Goal: Check status: Check status

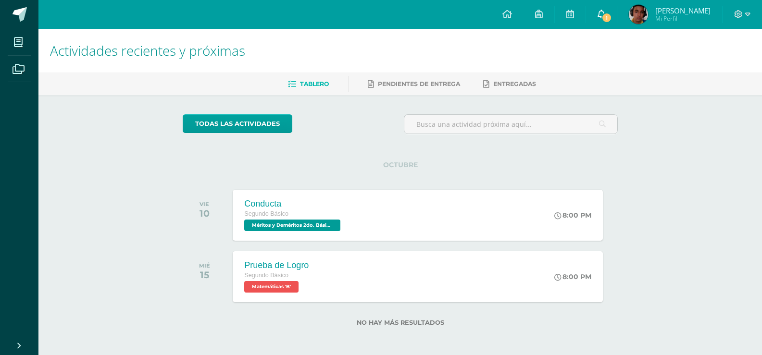
click at [617, 25] on link "1" at bounding box center [601, 14] width 31 height 29
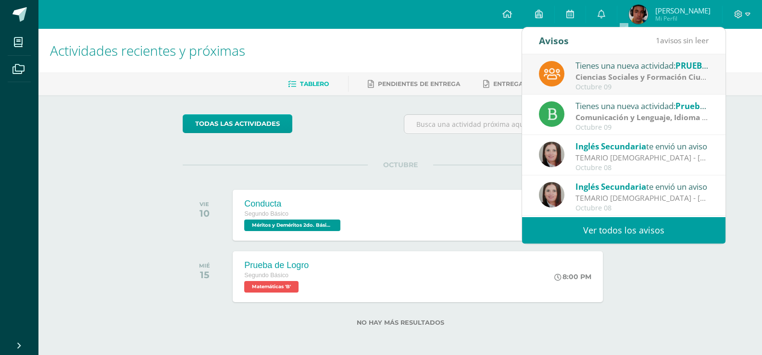
click at [625, 76] on strong "Ciencias Sociales y Formación Ciudadana e Interculturalidad" at bounding box center [688, 77] width 225 height 11
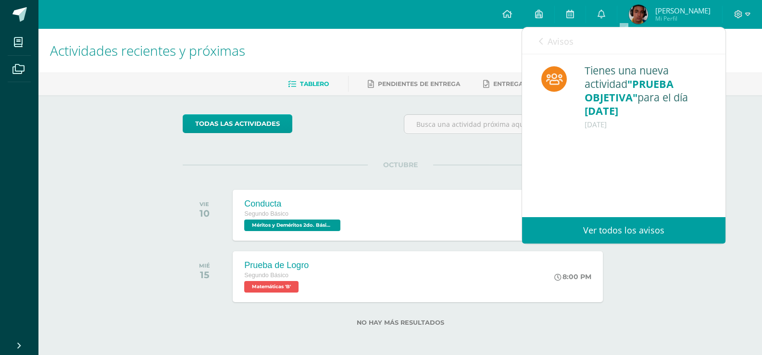
click at [556, 42] on span "Avisos" at bounding box center [561, 42] width 26 height 12
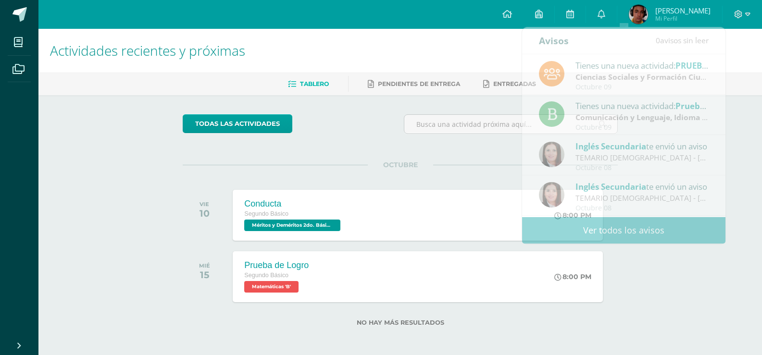
click at [459, 50] on h1 "Actividades recientes y próximas" at bounding box center [400, 51] width 701 height 44
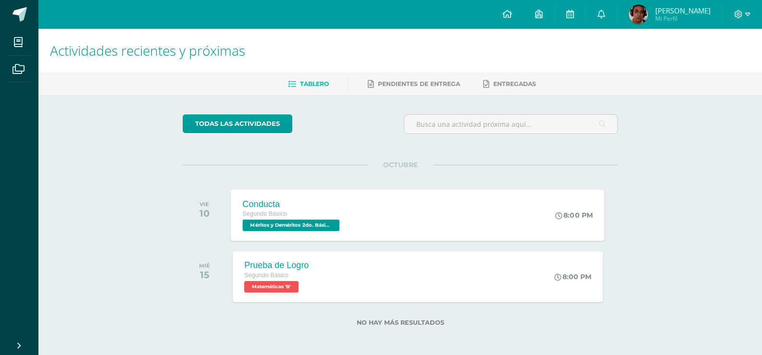
scroll to position [2, 0]
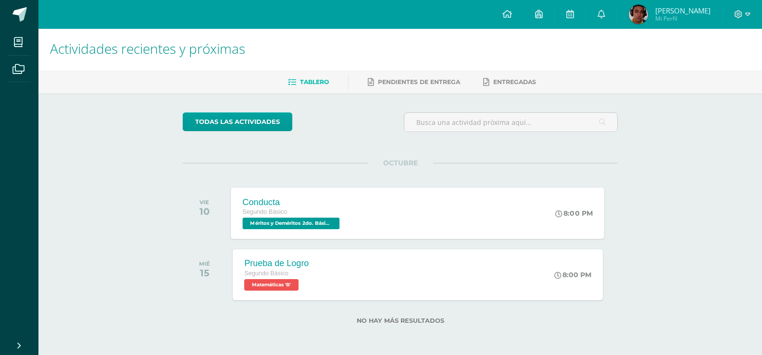
click at [342, 223] on div "Segundo Básico Méritos y Deméritos 2do. Básico "B" 'B'" at bounding box center [293, 218] width 100 height 22
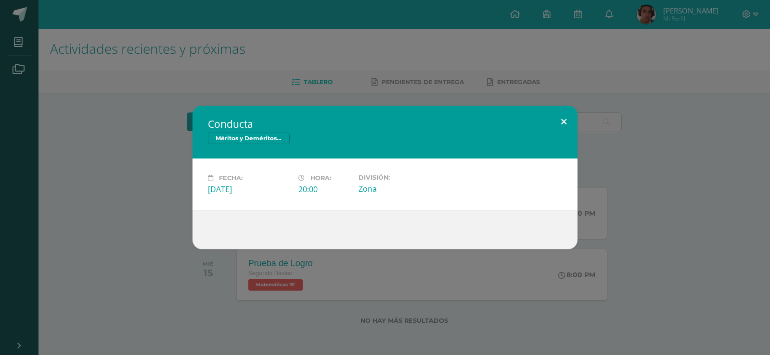
click at [569, 123] on button at bounding box center [563, 122] width 27 height 33
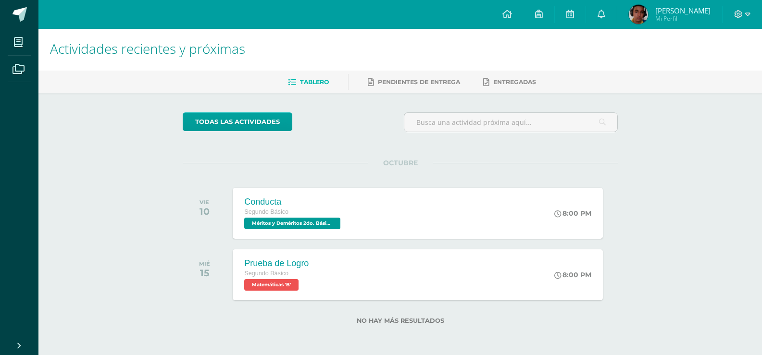
click at [687, 12] on span "[PERSON_NAME]" at bounding box center [683, 11] width 55 height 10
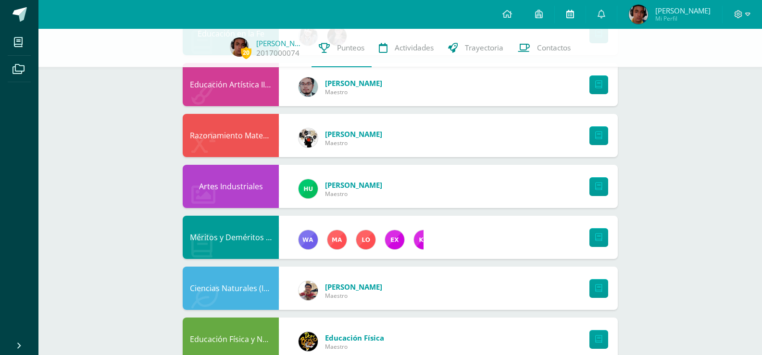
scroll to position [385, 0]
